Goal: Task Accomplishment & Management: Manage account settings

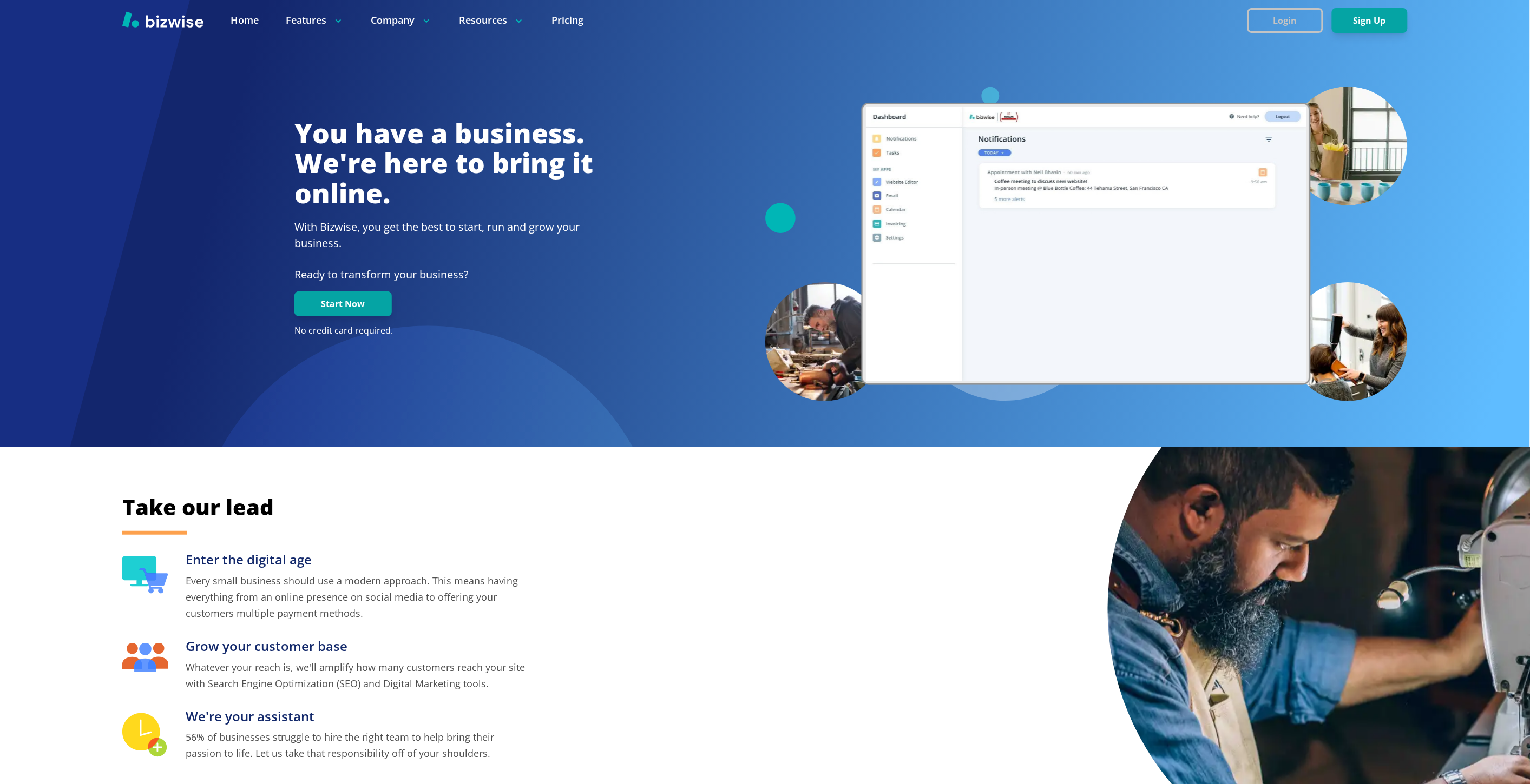
click at [1278, 13] on button "Login" at bounding box center [1285, 20] width 75 height 25
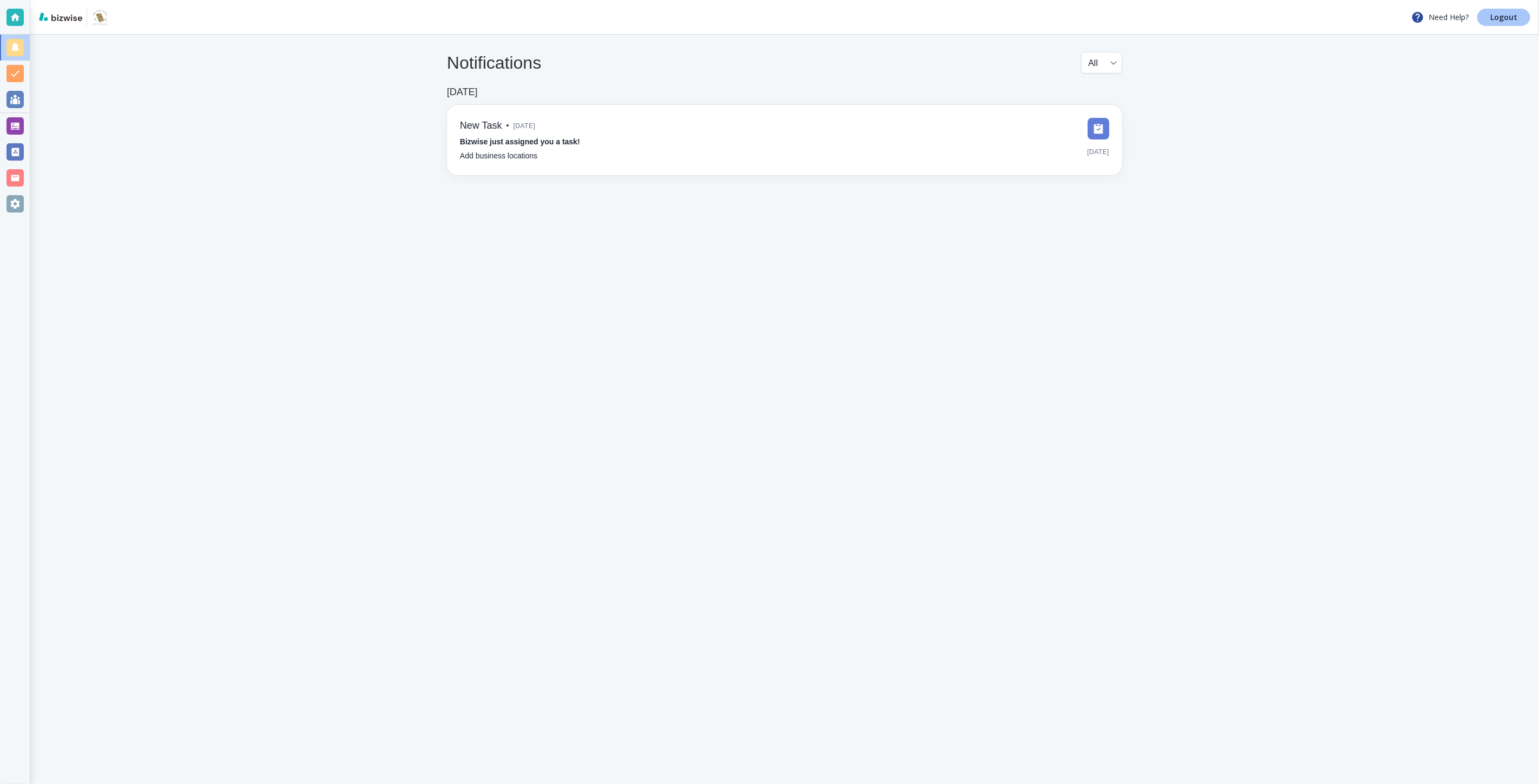
click at [1496, 18] on p "Logout" at bounding box center [1504, 17] width 27 height 8
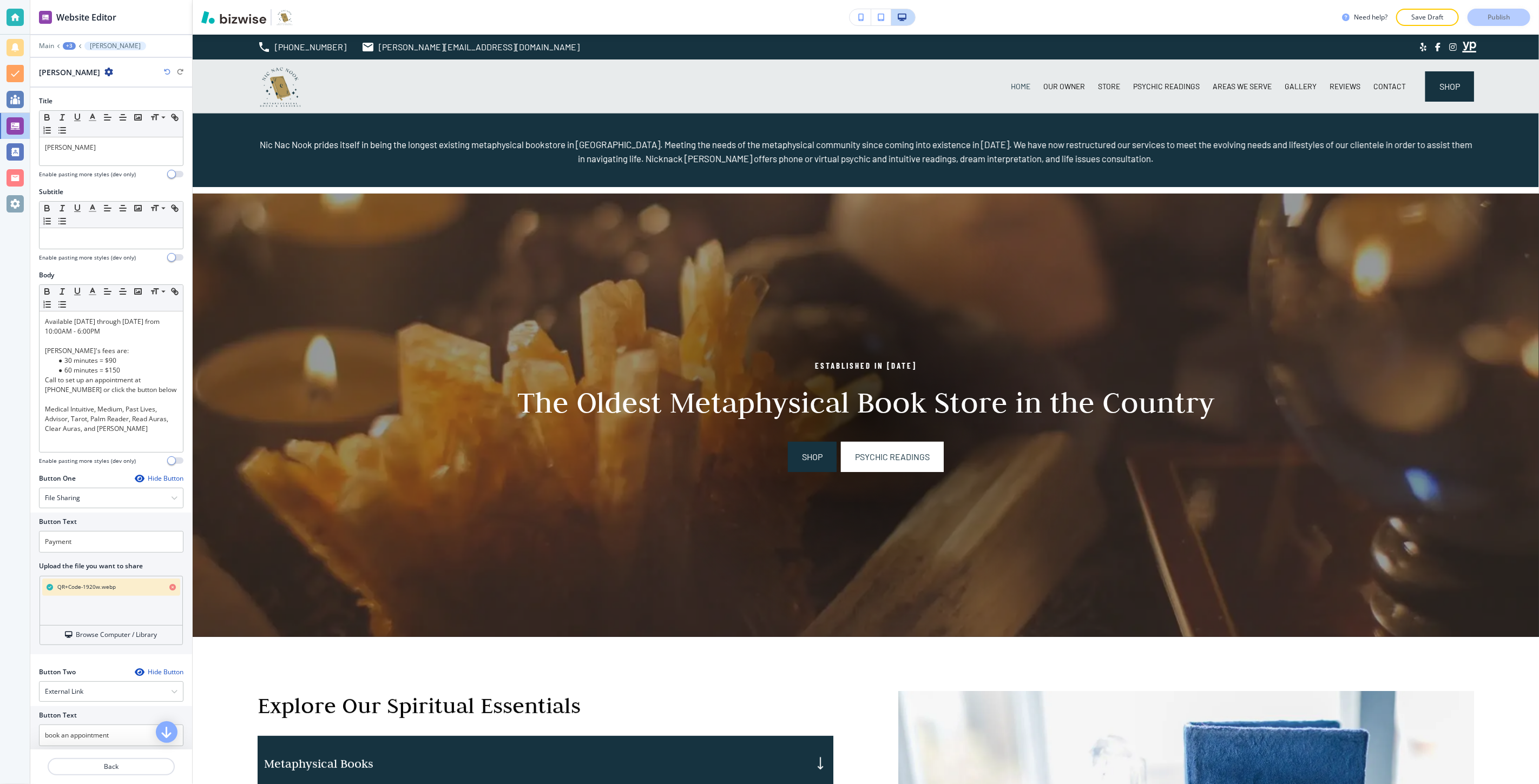
scroll to position [1266, 0]
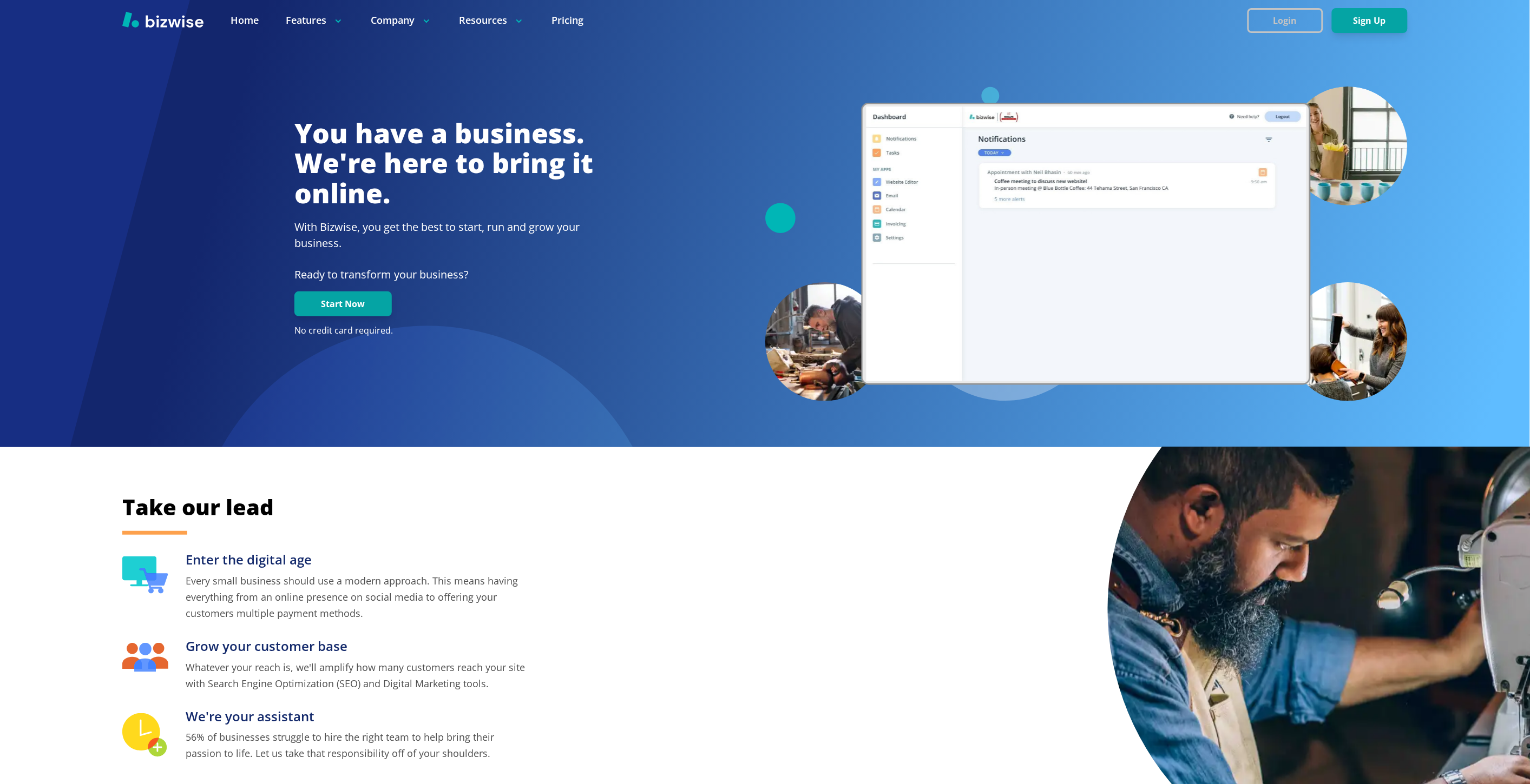
click at [1253, 18] on button "Login" at bounding box center [1285, 20] width 75 height 25
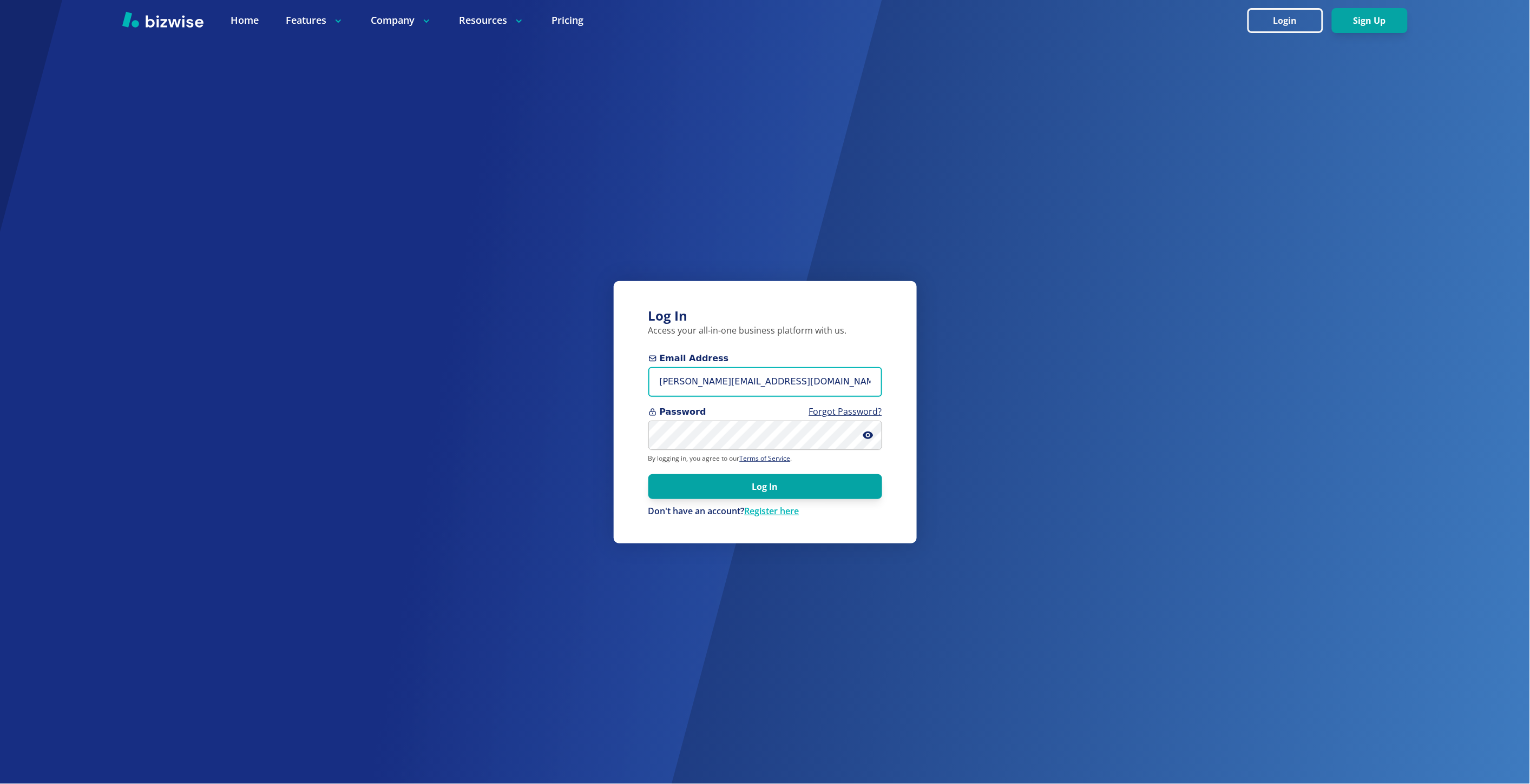
click at [718, 384] on input "marie@bizwise.com" at bounding box center [765, 382] width 233 height 30
paste input "grody@gmail.com"
type input "sgrody@gmail.com"
click at [652, 480] on button "Log In" at bounding box center [765, 486] width 233 height 25
